Goal: Task Accomplishment & Management: Use online tool/utility

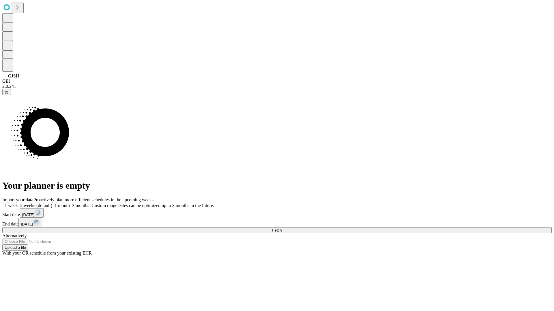
click at [281, 228] on span "Fetch" at bounding box center [277, 230] width 10 height 4
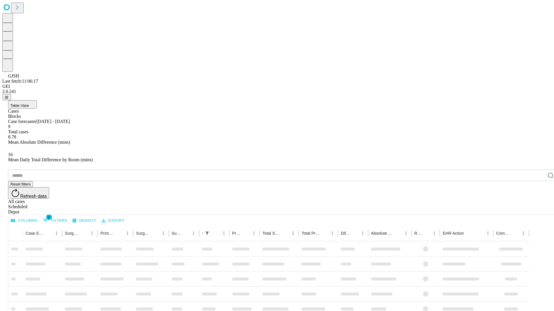
click at [539, 210] on div "Depot" at bounding box center [282, 212] width 549 height 5
